Goal: Find specific page/section: Find specific page/section

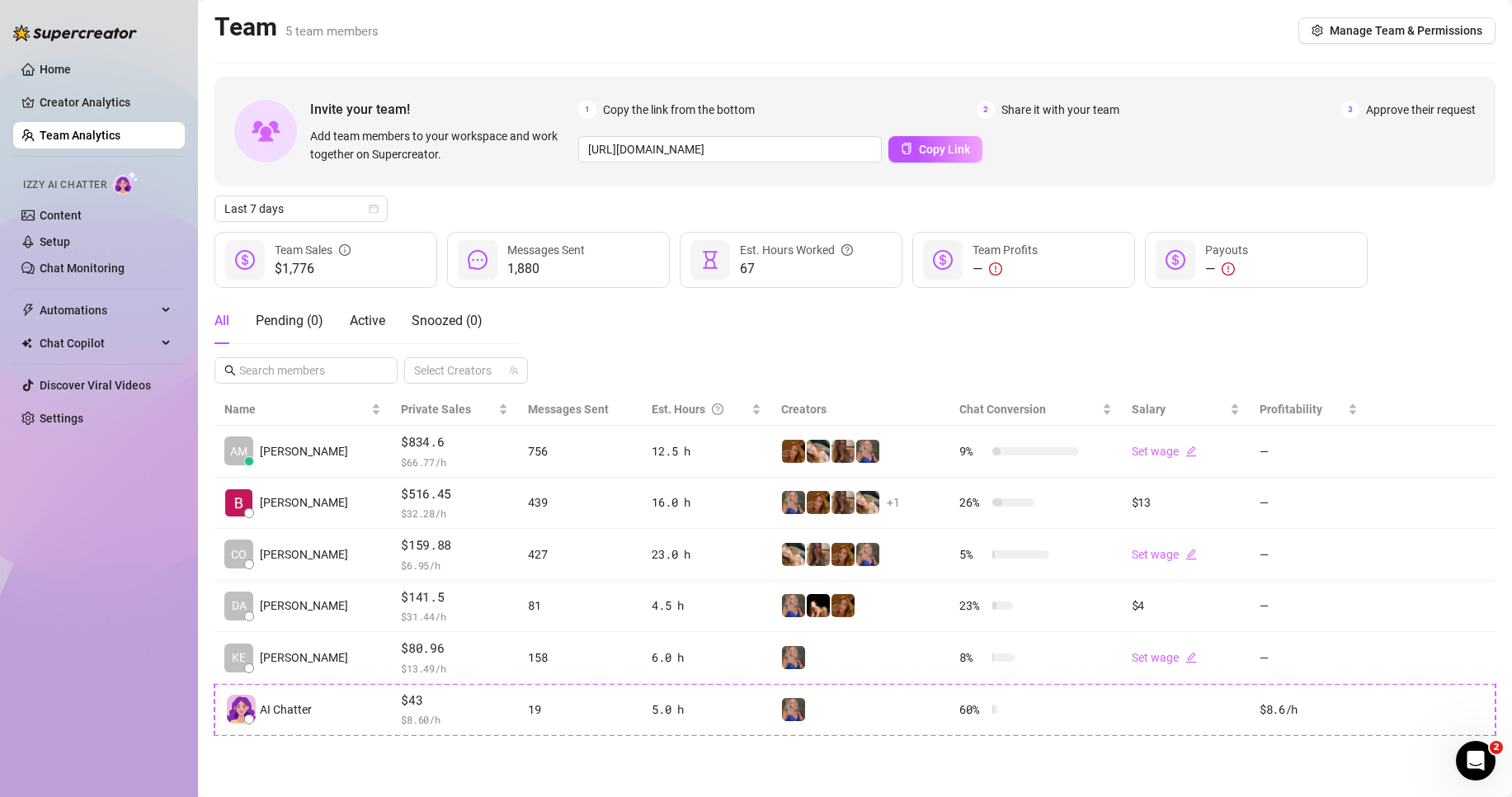
click at [707, 331] on div "All Pending ( 0 ) Active Snoozed ( 0 ) Select Creators" at bounding box center [854, 341] width 1281 height 86
